Goal: Information Seeking & Learning: Learn about a topic

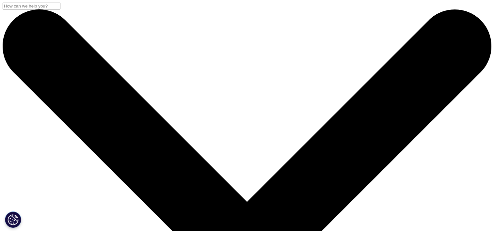
scroll to position [241, 385]
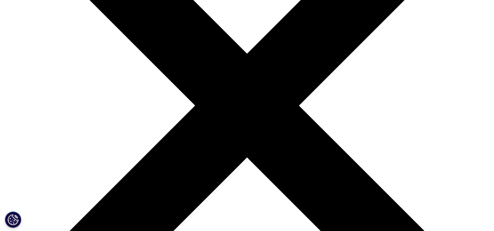
scroll to position [104, 385]
